Goal: Find specific page/section: Find specific page/section

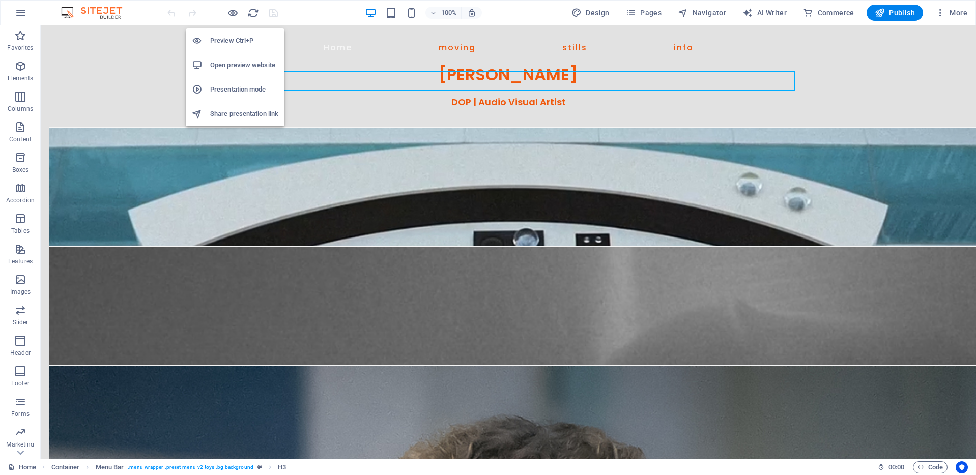
click at [225, 37] on h6 "Preview Ctrl+P" at bounding box center [244, 41] width 68 height 12
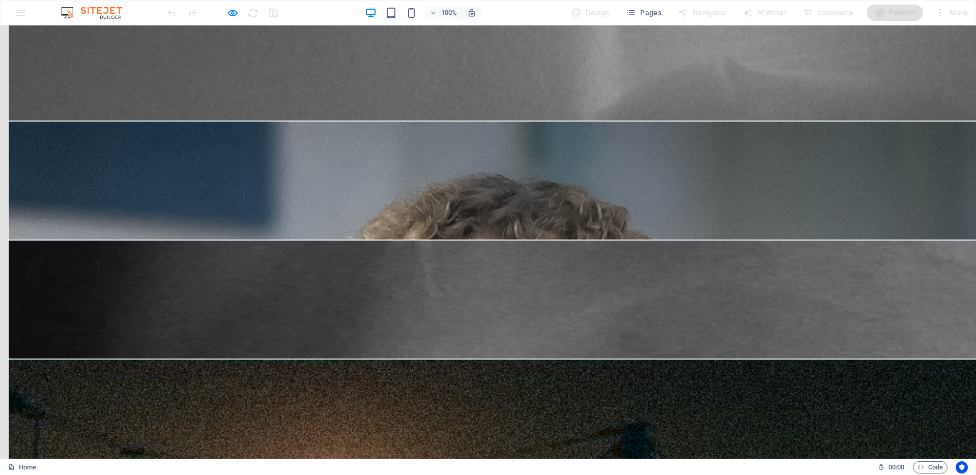
scroll to position [245, 0]
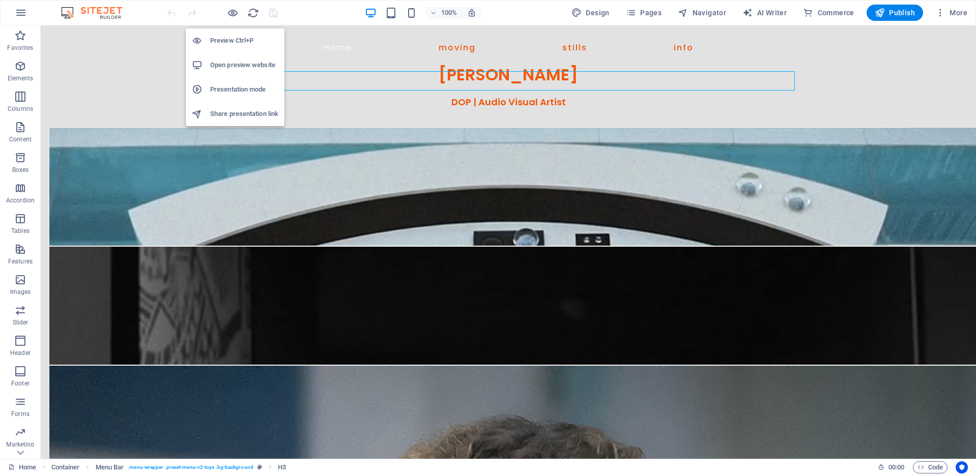
click at [232, 37] on h6 "Preview Ctrl+P" at bounding box center [244, 41] width 68 height 12
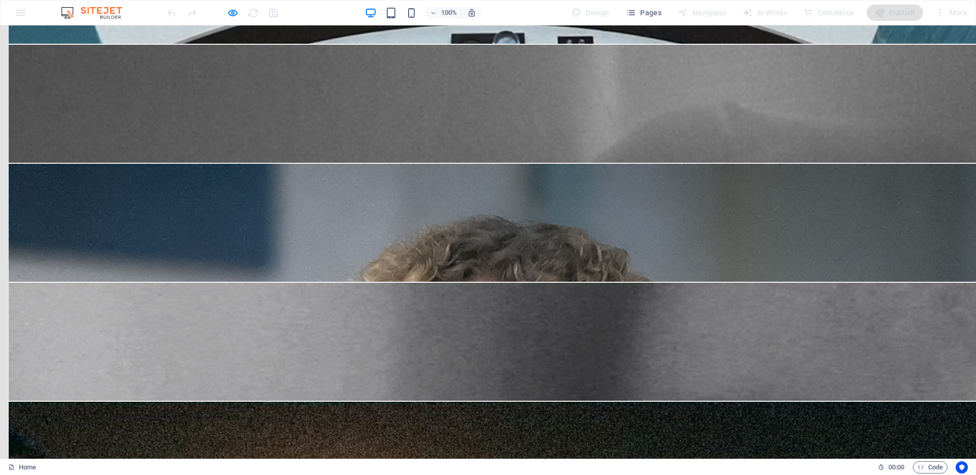
scroll to position [268, 0]
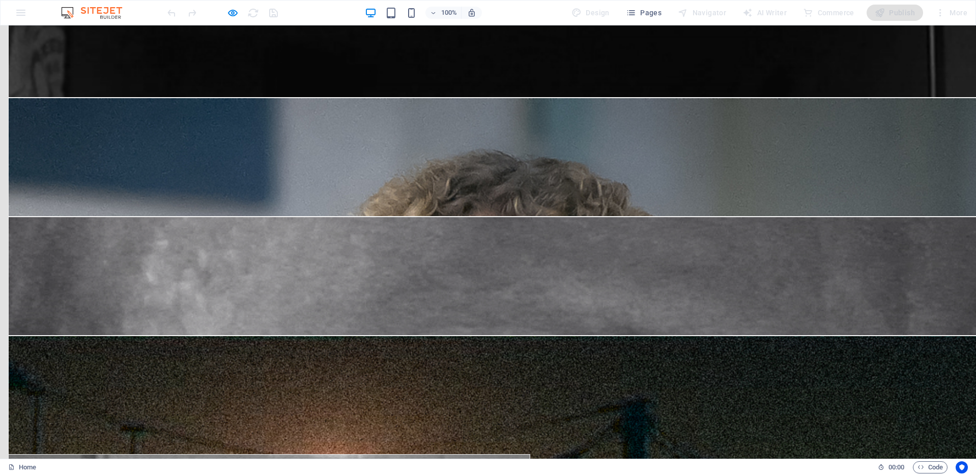
click at [100, 291] on div "Room 9 An Alpujarra Notebook Pot Plant Humans Asylum" at bounding box center [488, 268] width 976 height 119
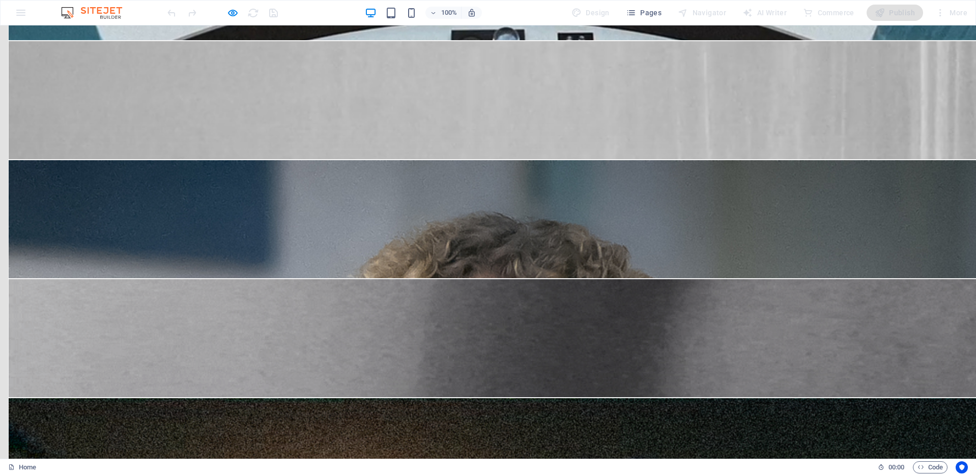
scroll to position [0, 0]
